Goal: Transaction & Acquisition: Purchase product/service

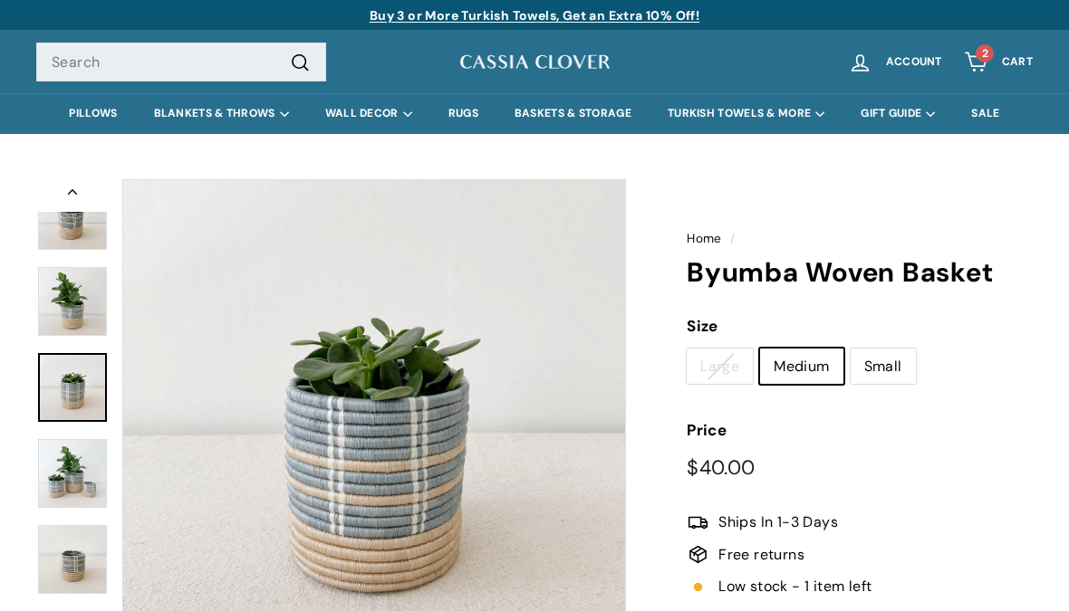
click at [725, 370] on label "Large" at bounding box center [720, 367] width 66 height 36
click at [687, 349] on input "Large" at bounding box center [686, 348] width 1 height 1
radio input "true"
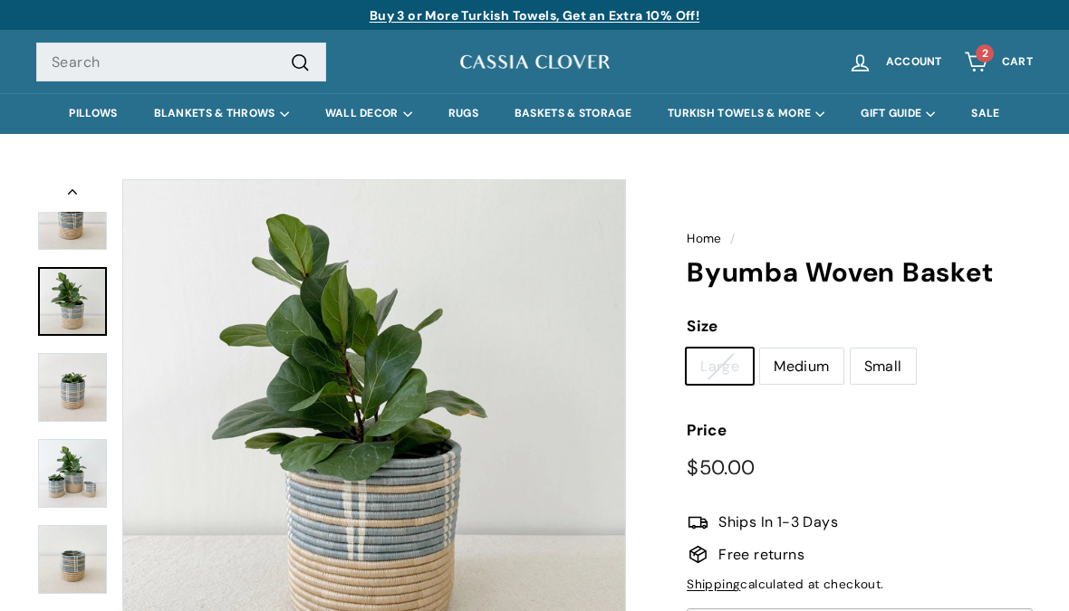
click at [809, 359] on label "Medium" at bounding box center [801, 367] width 82 height 36
click at [760, 349] on input "Medium" at bounding box center [759, 348] width 1 height 1
radio input "true"
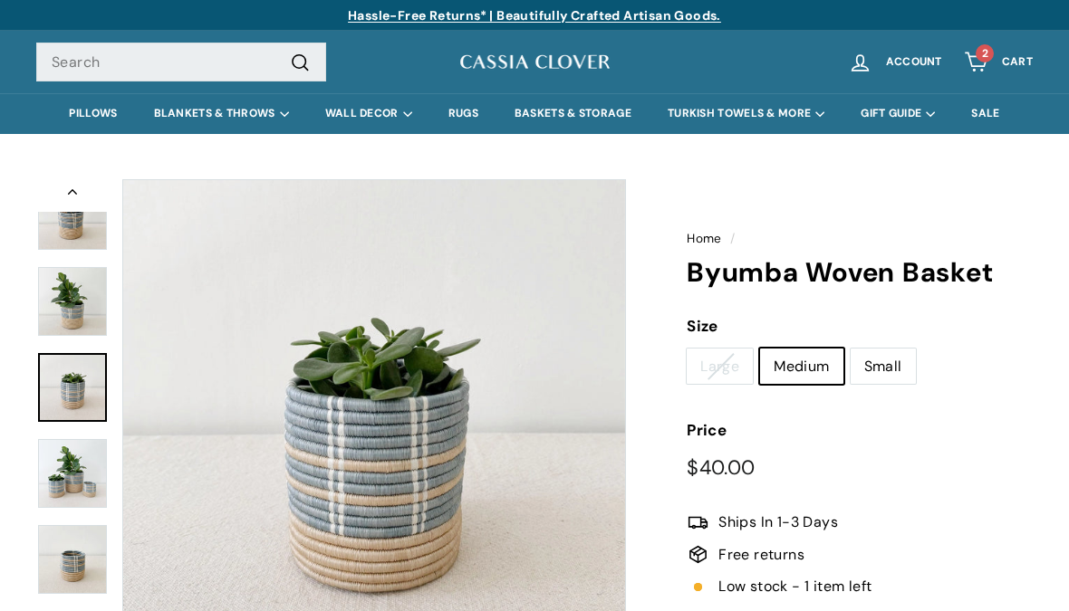
click at [90, 469] on img at bounding box center [72, 473] width 69 height 69
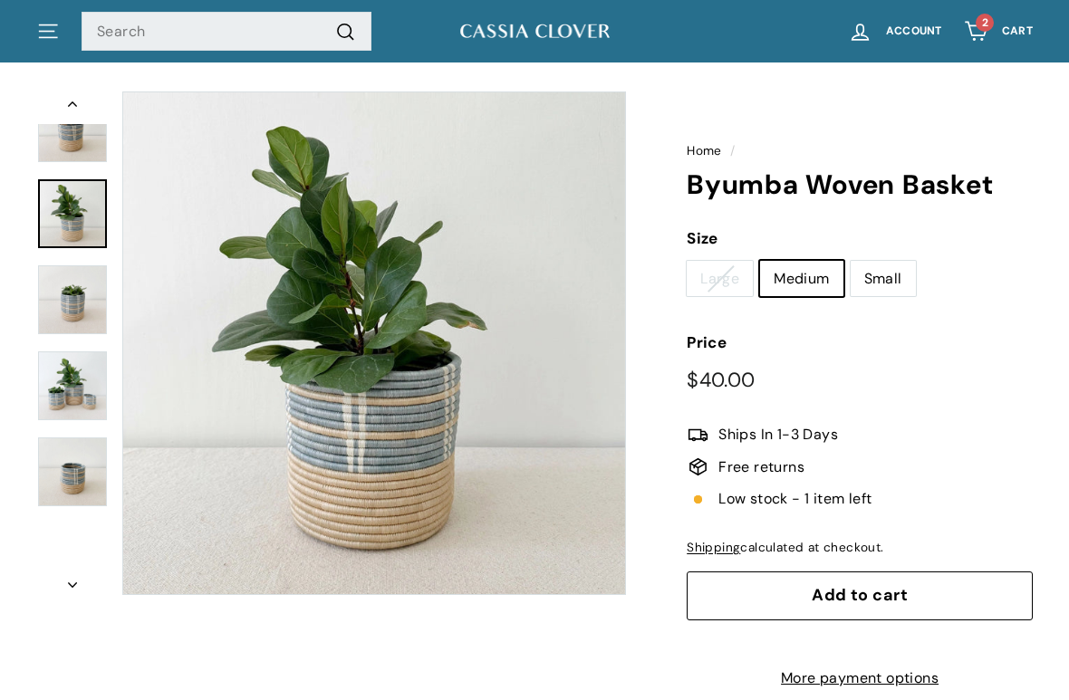
scroll to position [88, 0]
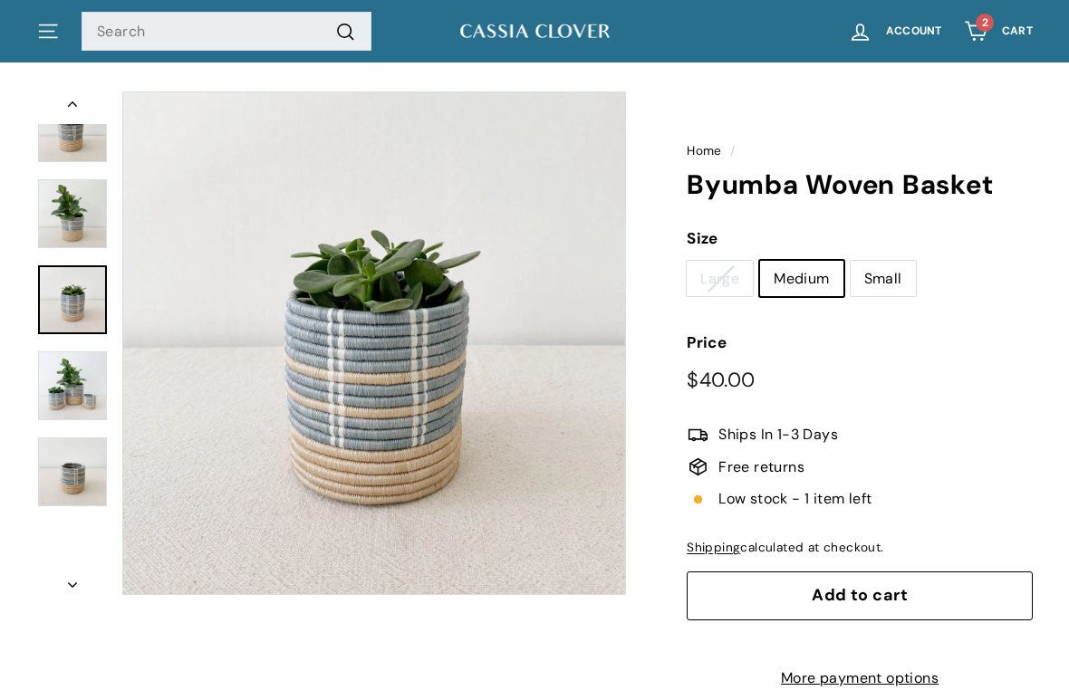
click at [984, 26] on span "2" at bounding box center [985, 22] width 6 height 14
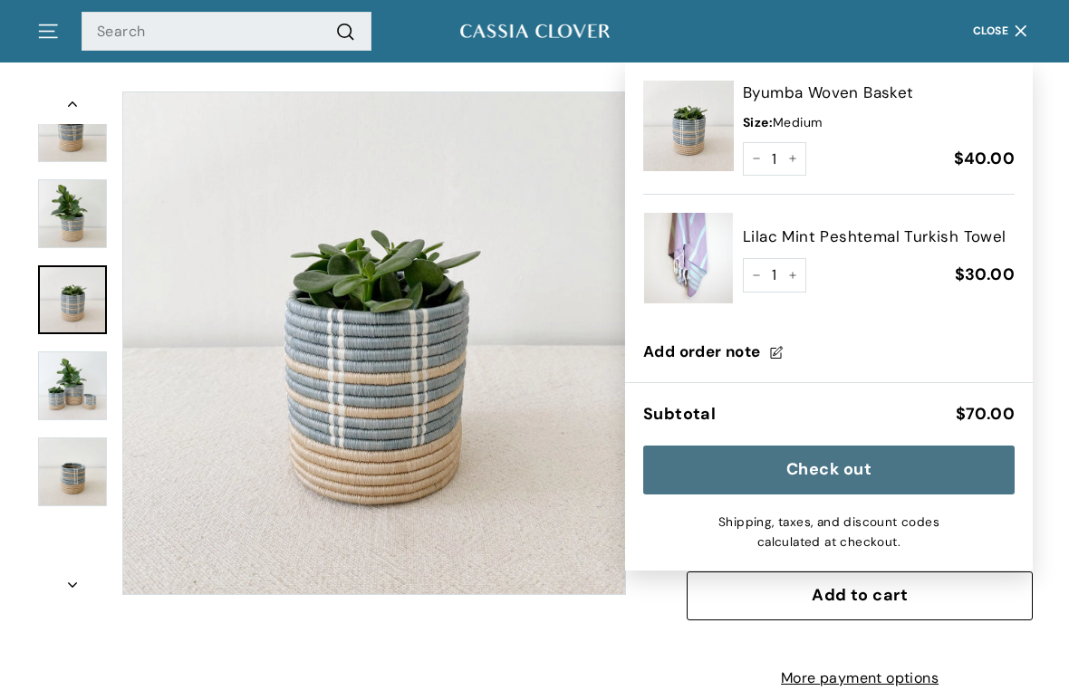
click at [1061, 412] on div "Home / Byumba Woven Basket icon-chevron /" at bounding box center [534, 399] width 1069 height 635
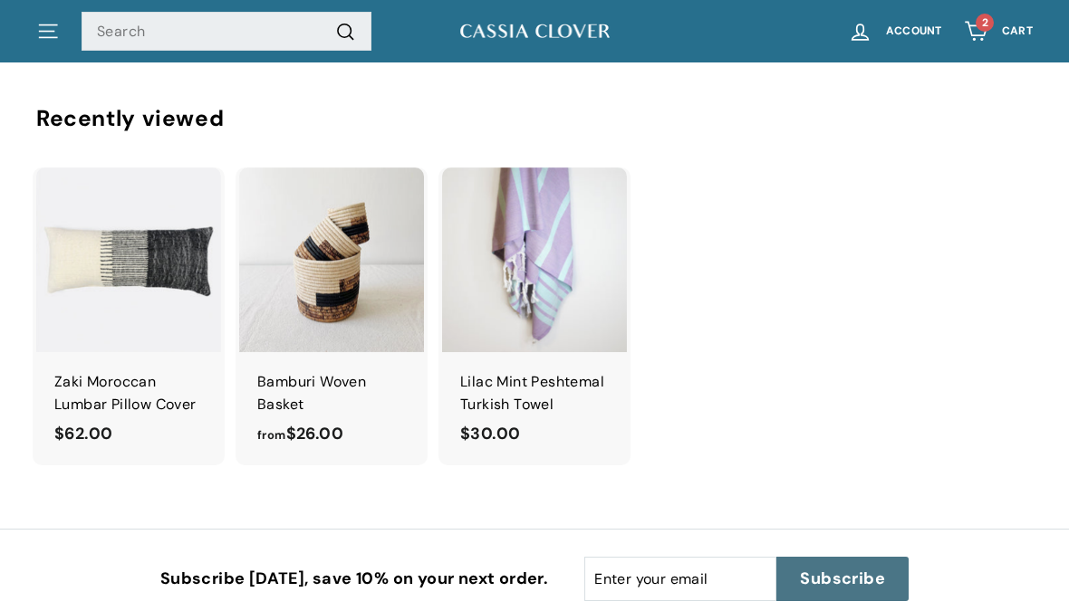
scroll to position [2271, 0]
click at [151, 371] on div "Zaki Moroccan Lumbar Pillow Cover" at bounding box center [128, 394] width 149 height 46
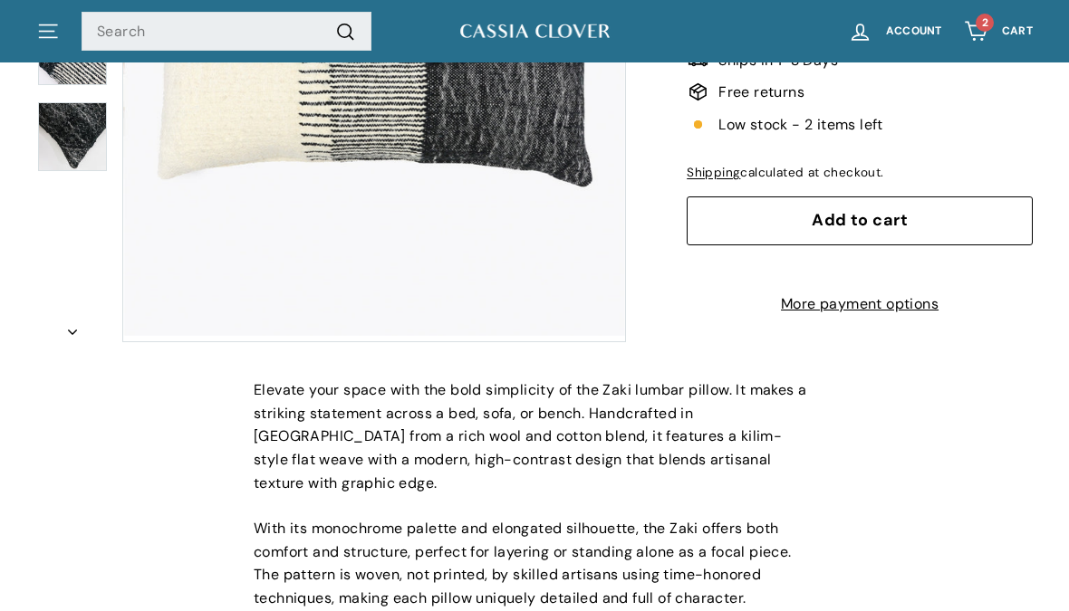
scroll to position [389, 0]
click at [900, 212] on span "Add to cart" at bounding box center [860, 220] width 96 height 22
